Goal: Information Seeking & Learning: Check status

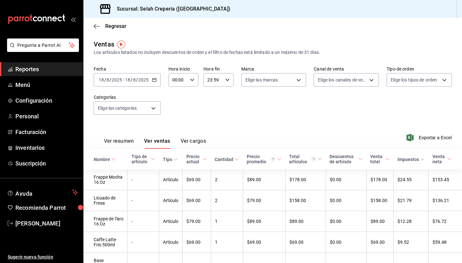
click at [156, 81] on div "[DATE] [DATE] - [DATE] [DATE]" at bounding box center [127, 79] width 67 height 13
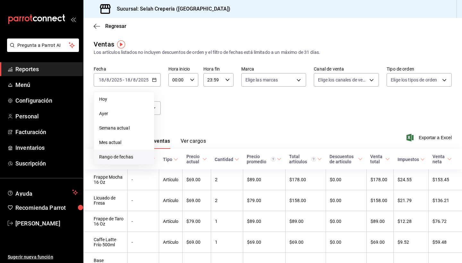
click at [113, 157] on span "Rango de fechas" at bounding box center [124, 157] width 50 height 7
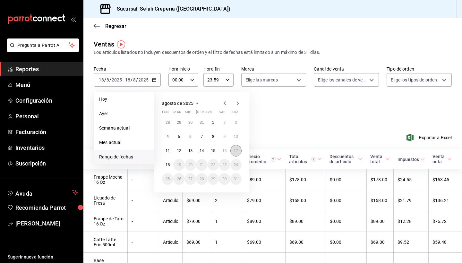
click at [235, 151] on abbr "17" at bounding box center [236, 150] width 4 height 4
click at [214, 138] on abbr "8" at bounding box center [213, 136] width 2 height 4
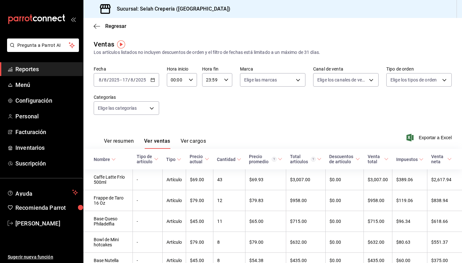
click at [152, 80] on icon "button" at bounding box center [152, 80] width 4 height 4
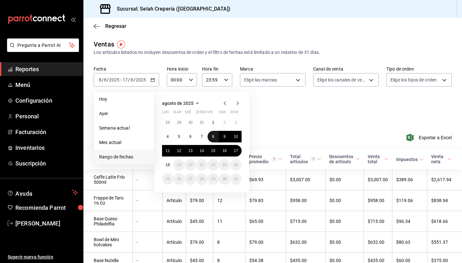
click at [215, 138] on button "8" at bounding box center [212, 137] width 11 height 12
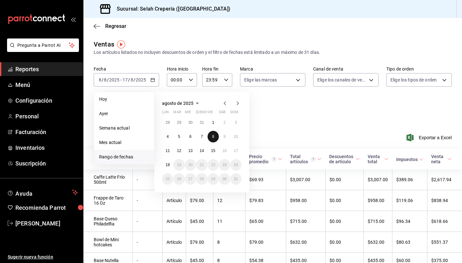
click at [215, 138] on button "8" at bounding box center [212, 137] width 11 height 12
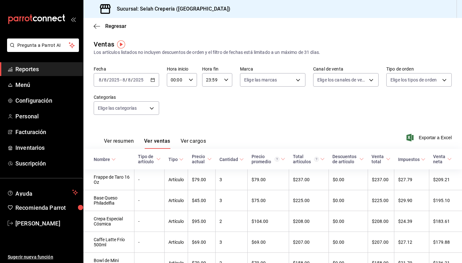
click at [152, 80] on icon "button" at bounding box center [152, 80] width 4 height 4
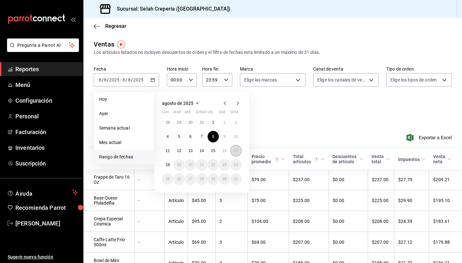
click at [237, 150] on abbr "17" at bounding box center [236, 150] width 4 height 4
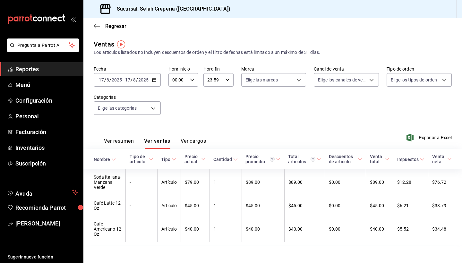
click at [155, 82] on \(Stroke\) "button" at bounding box center [154, 80] width 4 height 4
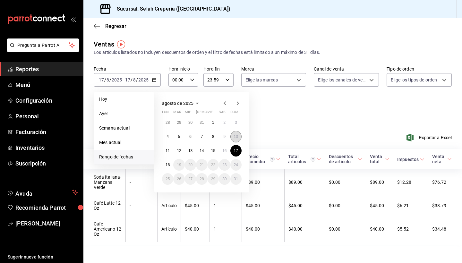
click at [234, 138] on abbr "10" at bounding box center [236, 136] width 4 height 4
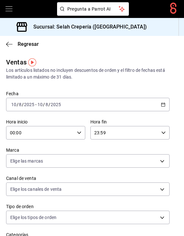
scroll to position [0, 6]
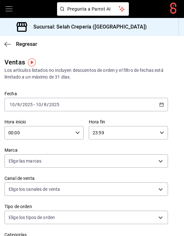
click at [159, 105] on div "[DATE] [DATE] - [DATE] [DATE]" at bounding box center [85, 104] width 163 height 13
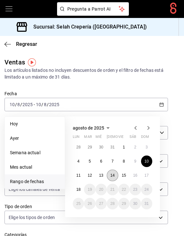
click at [115, 175] on button "14" at bounding box center [112, 176] width 11 height 12
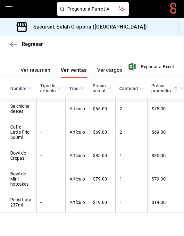
click at [40, 68] on button "Ver resumen" at bounding box center [36, 72] width 30 height 11
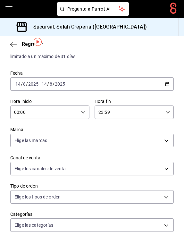
scroll to position [21, 0]
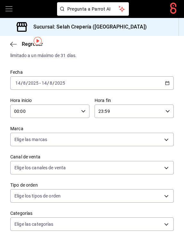
click at [167, 83] on \(Stroke\) "button" at bounding box center [168, 82] width 4 height 0
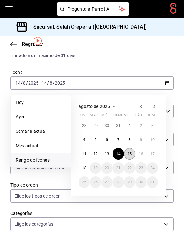
click at [127, 156] on button "15" at bounding box center [129, 154] width 11 height 12
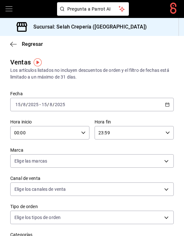
click at [54, 108] on div "[DATE] [DATE] - [DATE] [DATE]" at bounding box center [91, 104] width 163 height 13
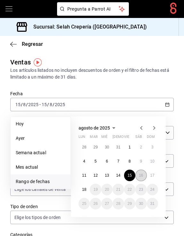
click at [139, 174] on abbr "16" at bounding box center [141, 175] width 4 height 4
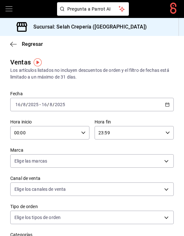
click at [168, 104] on icon "button" at bounding box center [167, 104] width 4 height 4
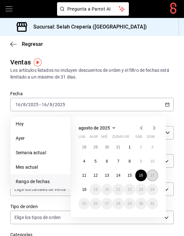
click at [151, 176] on abbr "17" at bounding box center [152, 175] width 4 height 4
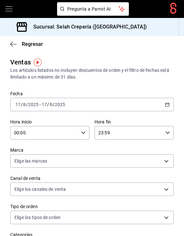
click at [169, 103] on \(Stroke\) "button" at bounding box center [167, 105] width 4 height 4
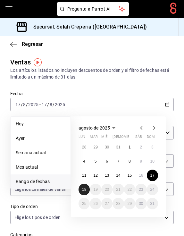
click at [85, 189] on abbr "18" at bounding box center [84, 189] width 4 height 4
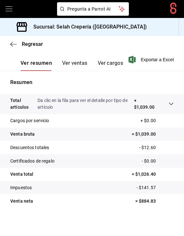
scroll to position [215, 0]
click at [135, 101] on p "+ $1,039.00" at bounding box center [145, 103] width 22 height 13
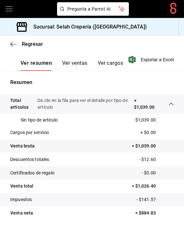
click at [171, 103] on icon at bounding box center [171, 103] width 5 height 5
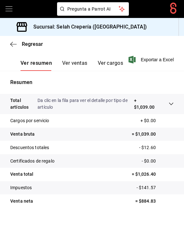
scroll to position [0, 0]
